Goal: Information Seeking & Learning: Learn about a topic

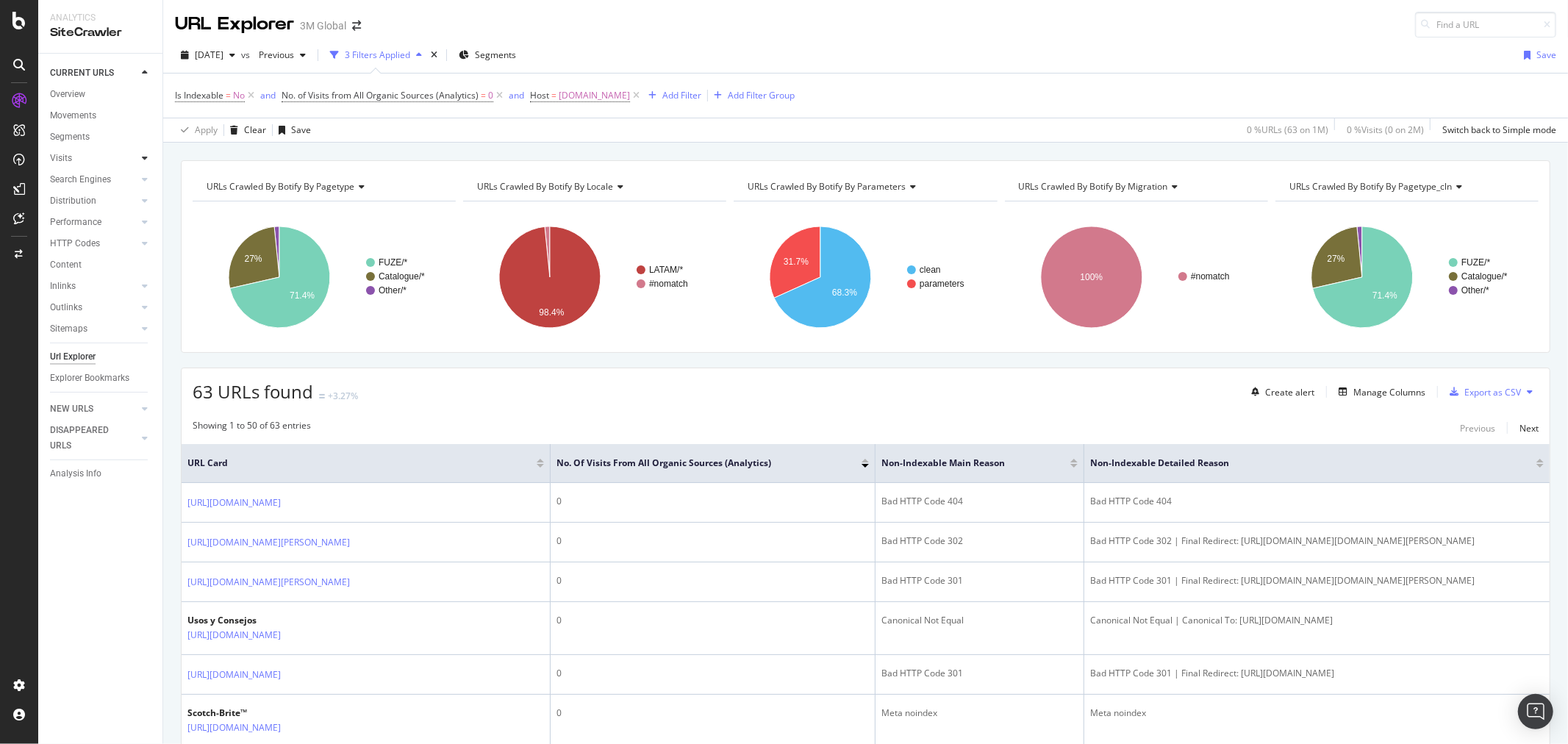
click at [142, 161] on icon at bounding box center [145, 158] width 6 height 8
click at [101, 196] on div "LogAnalyzer" at bounding box center [83, 192] width 57 height 15
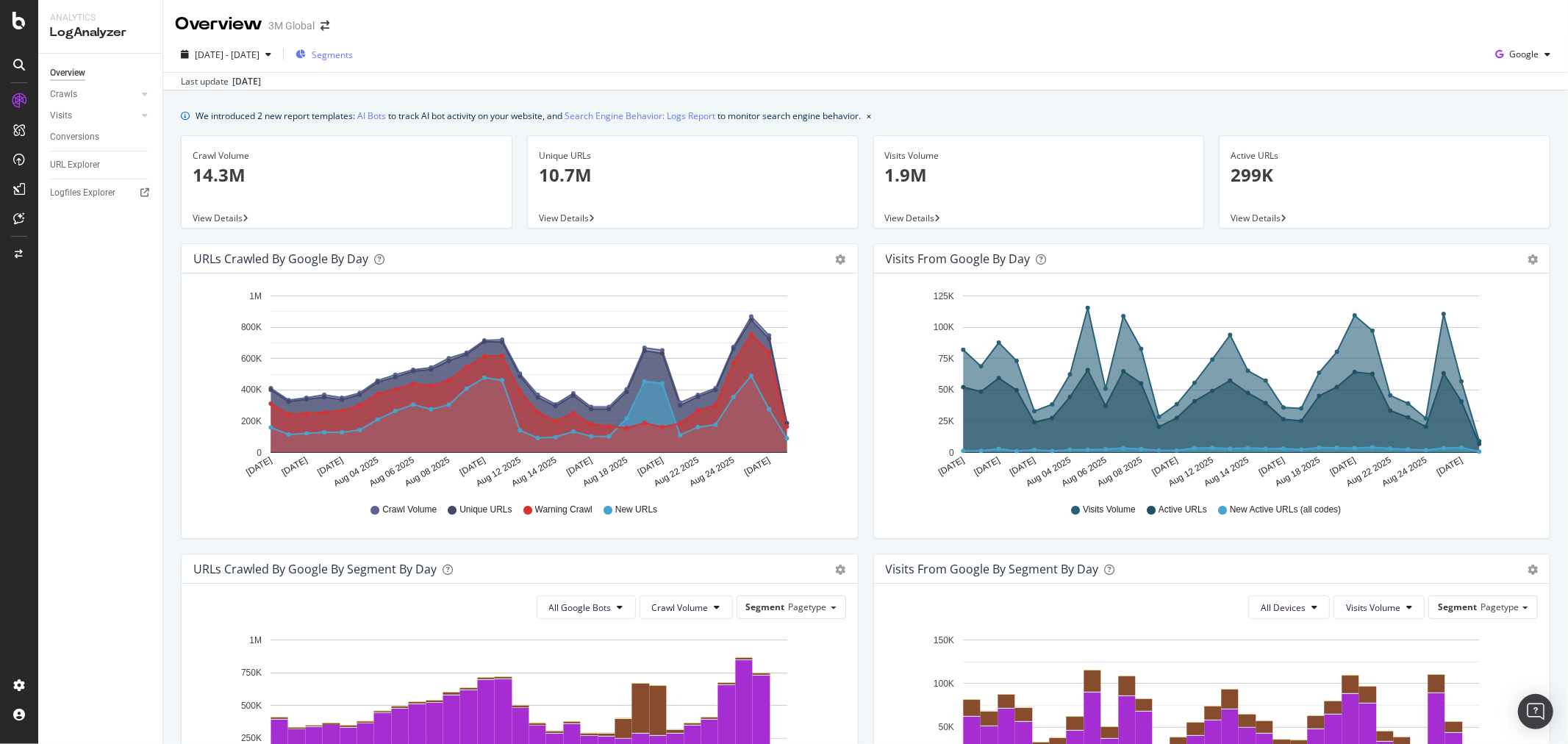
click at [353, 53] on span "Segments" at bounding box center [333, 54] width 41 height 12
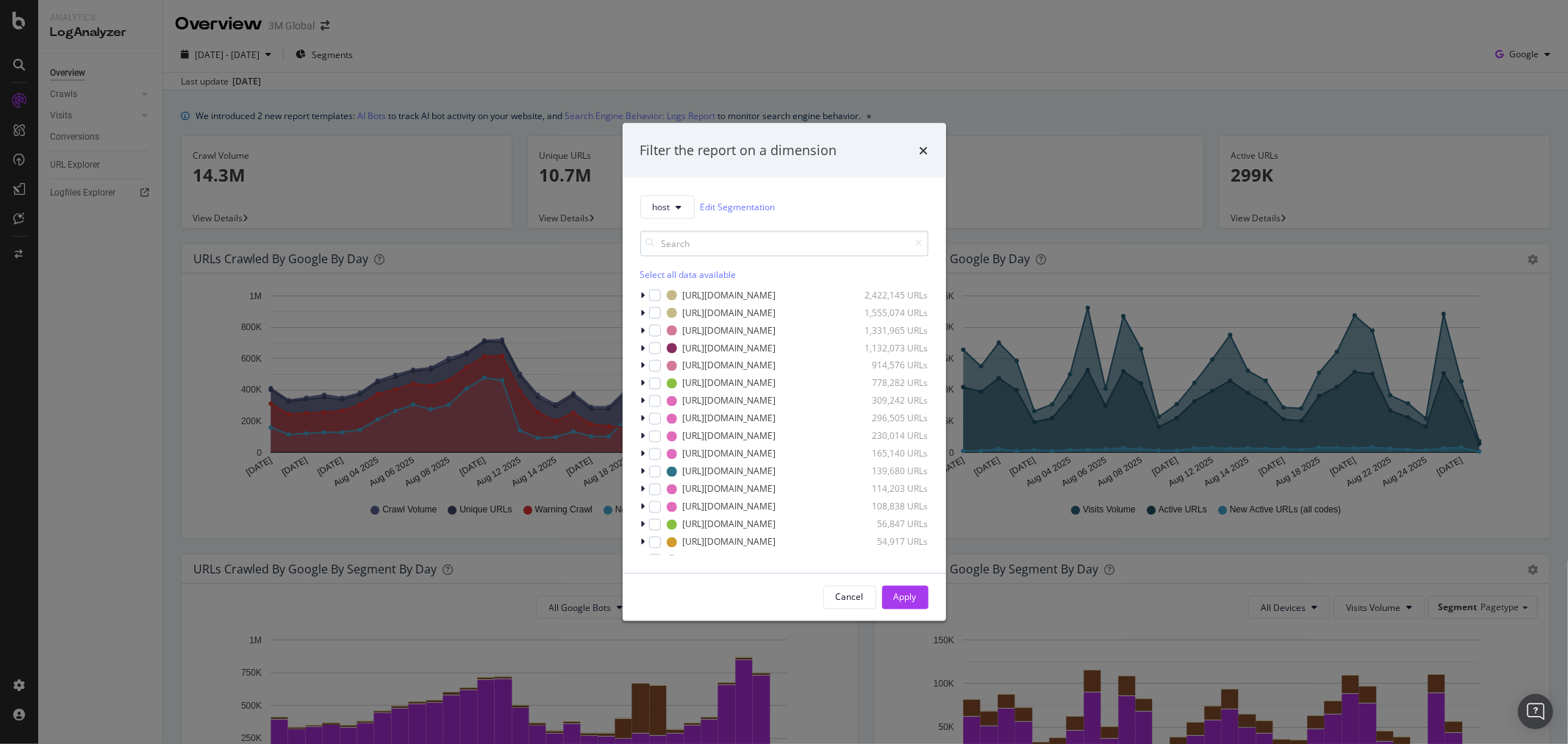
click at [731, 244] on input "modal" at bounding box center [784, 242] width 288 height 25
type input "[DOMAIN_NAME]"
click at [660, 346] on div "modal" at bounding box center [663, 348] width 12 height 12
click at [901, 589] on div "Apply" at bounding box center [905, 597] width 23 height 22
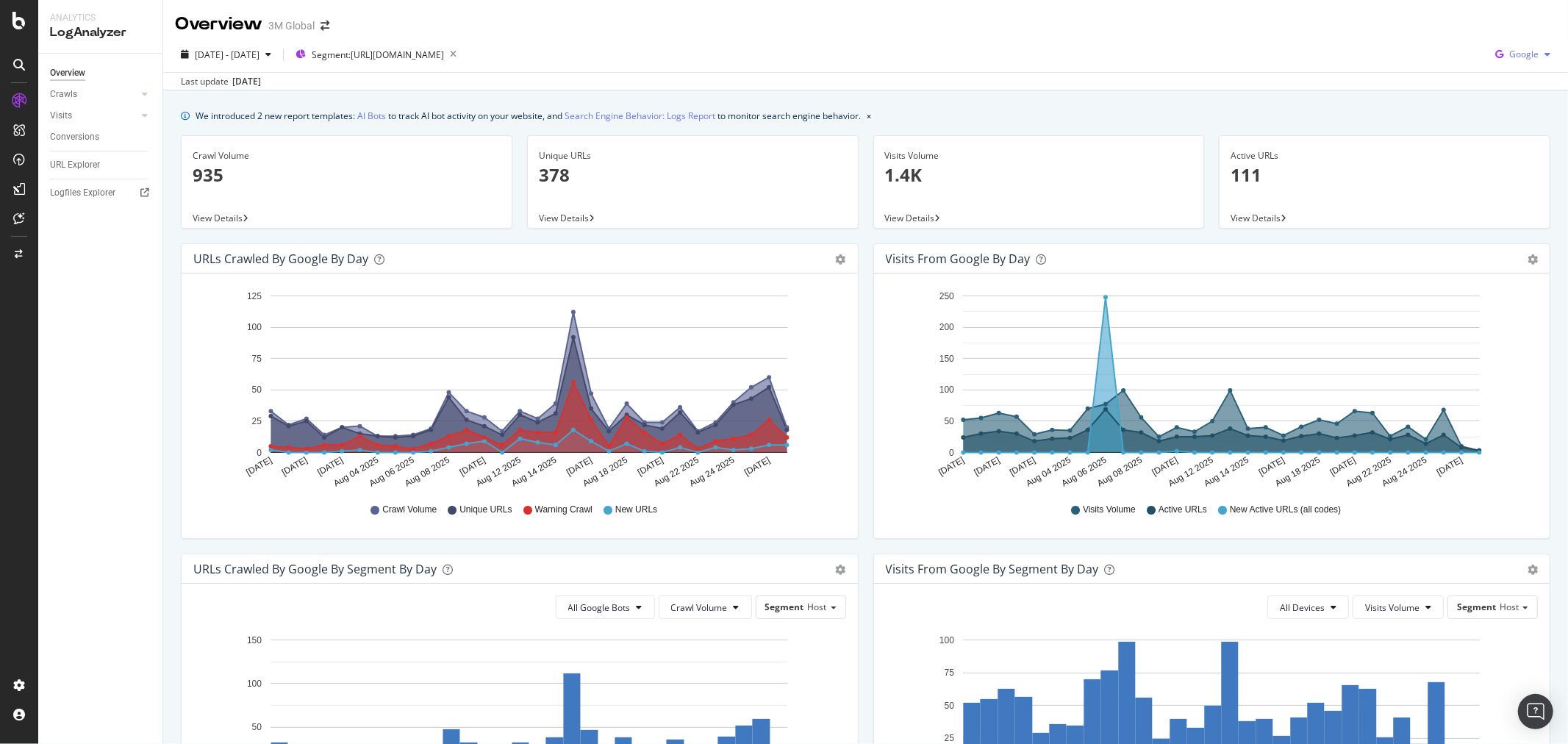
click at [1539, 53] on div "button" at bounding box center [1547, 54] width 18 height 8
click at [1518, 163] on span "OpenAI" at bounding box center [1523, 165] width 54 height 13
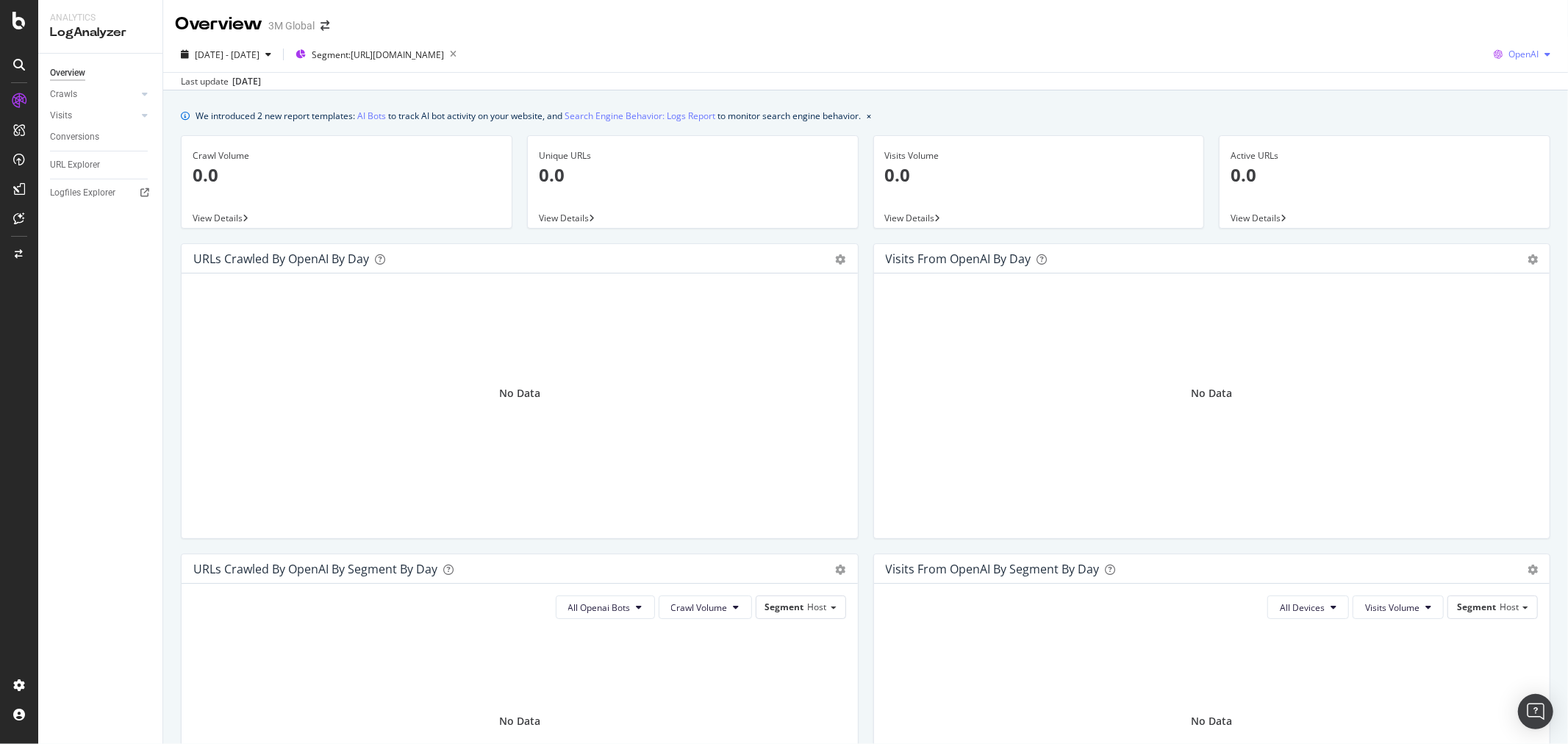
click at [1545, 56] on icon "button" at bounding box center [1547, 54] width 6 height 8
click at [1527, 196] on span "Other AI Bots" at bounding box center [1521, 193] width 54 height 13
click at [1532, 59] on div "Other AI Bots" at bounding box center [1508, 54] width 95 height 22
click at [1520, 137] on span "Baidu" at bounding box center [1513, 138] width 57 height 13
click at [1545, 54] on icon "button" at bounding box center [1547, 54] width 6 height 8
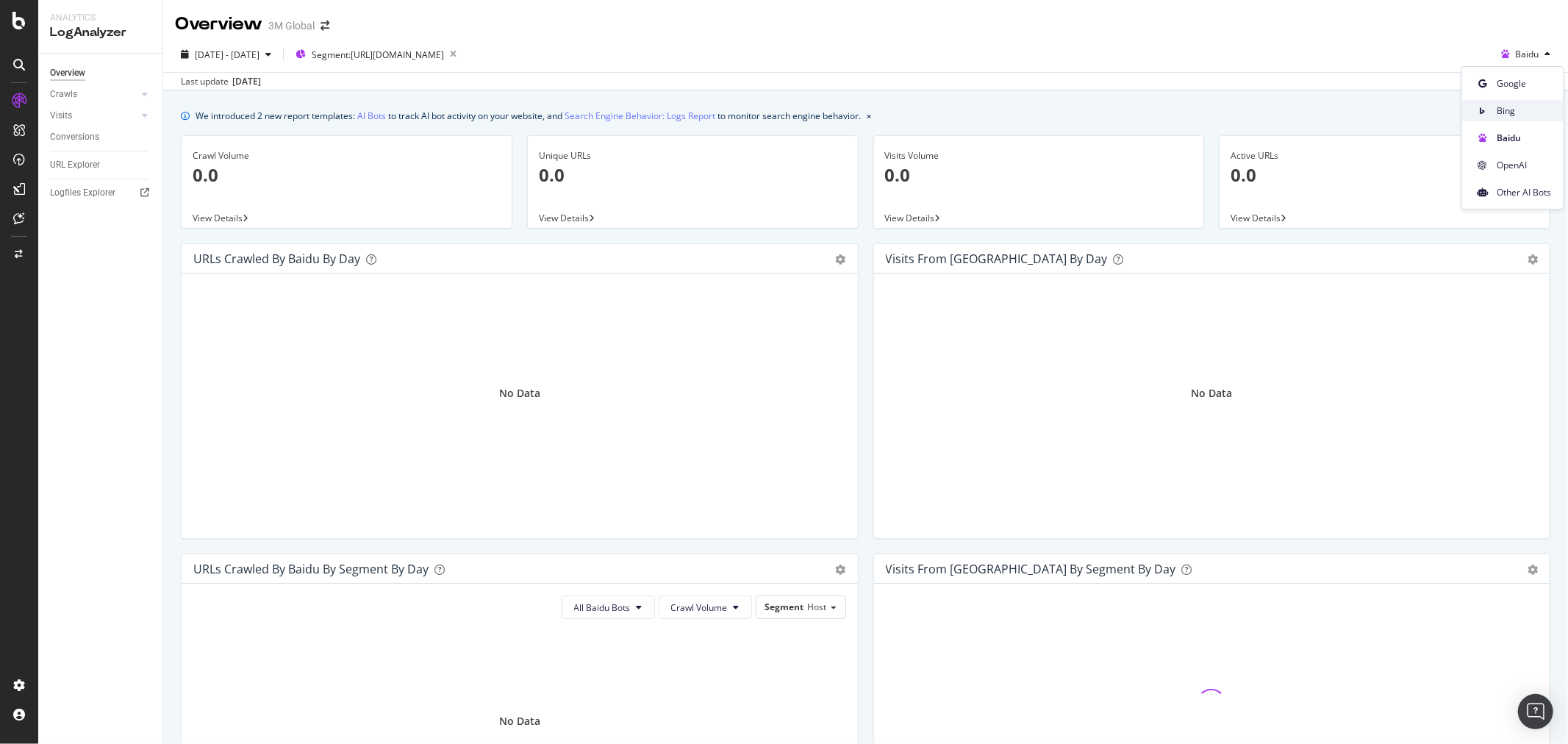
click at [1512, 113] on span "Bing" at bounding box center [1525, 111] width 54 height 13
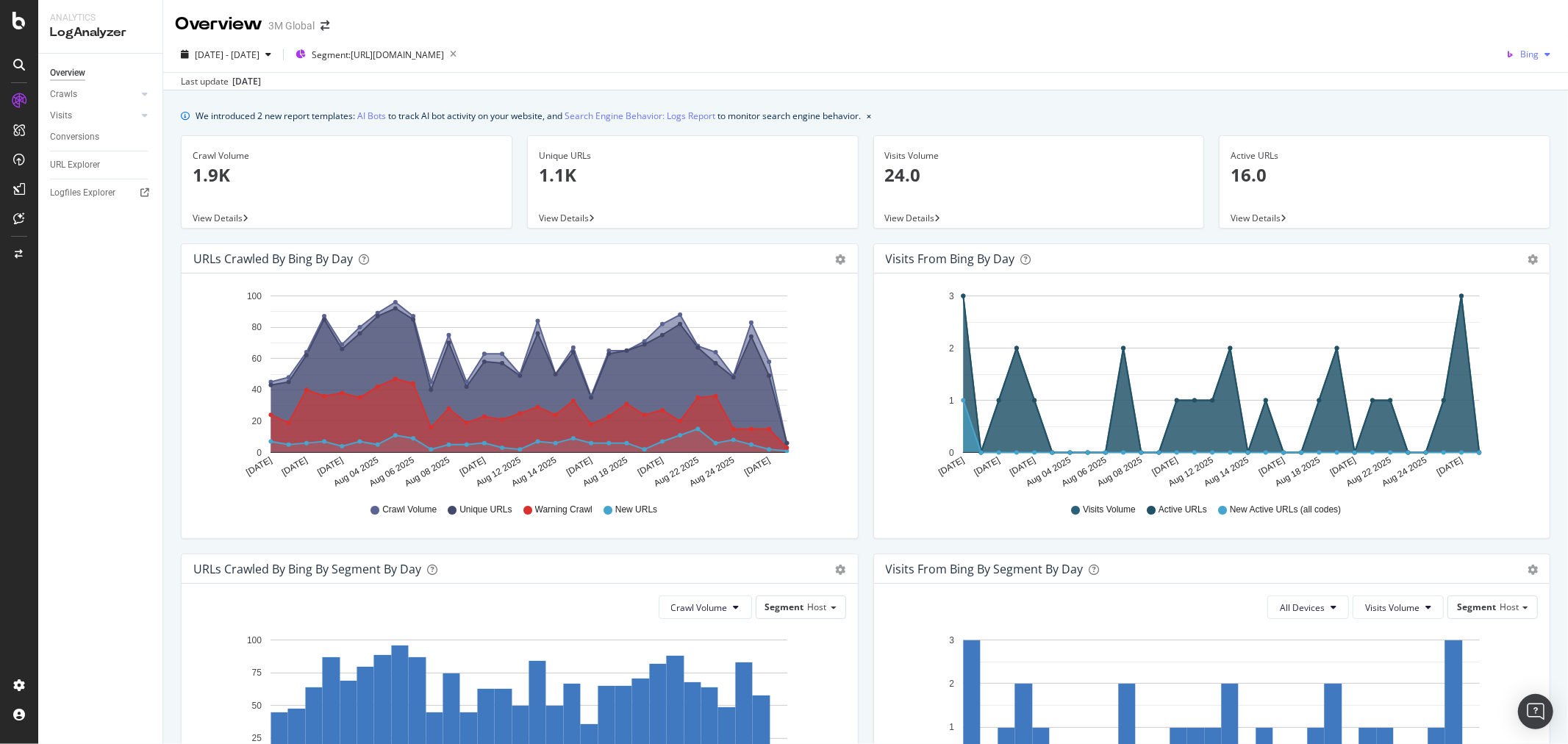
click at [1545, 53] on icon "button" at bounding box center [1547, 54] width 6 height 8
click at [1529, 85] on span "Google" at bounding box center [1525, 84] width 54 height 13
